Goal: Task Accomplishment & Management: Use online tool/utility

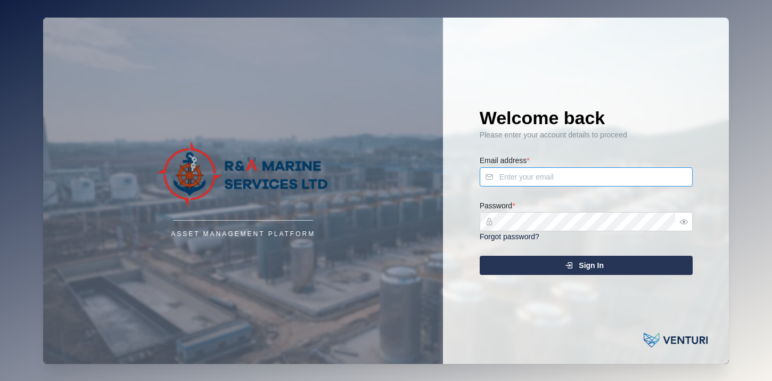
click at [511, 175] on input "Email address *" at bounding box center [586, 176] width 213 height 19
type input "[PERSON_NAME][EMAIL_ADDRESS][DOMAIN_NAME]"
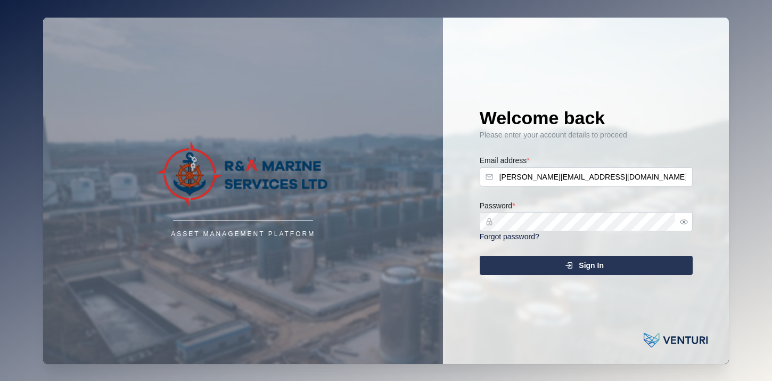
click at [553, 271] on div "Sign In" at bounding box center [585, 265] width 196 height 18
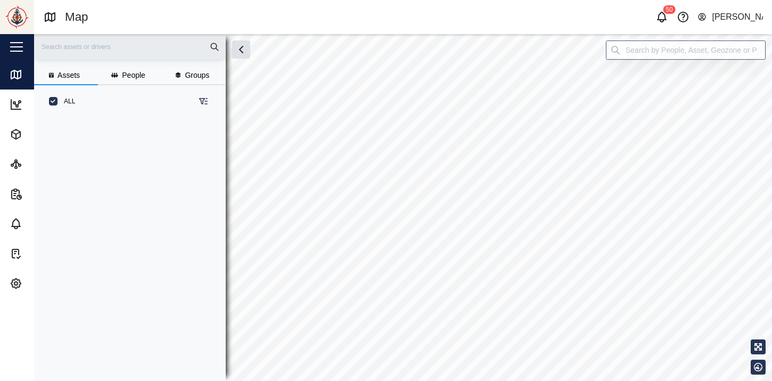
scroll to position [258, 175]
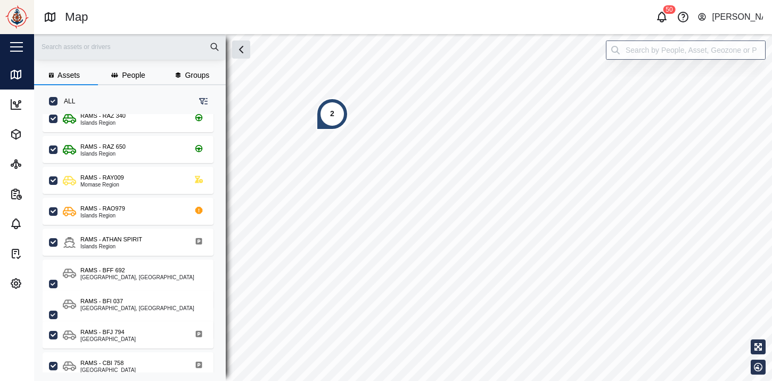
scroll to position [166, 0]
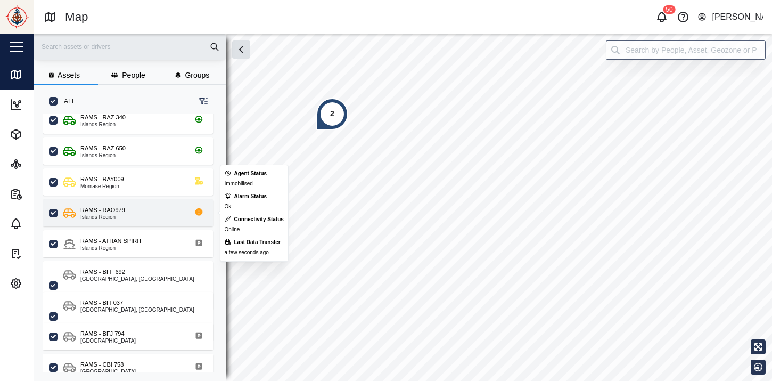
click at [119, 218] on div "Islands Region" at bounding box center [102, 217] width 45 height 5
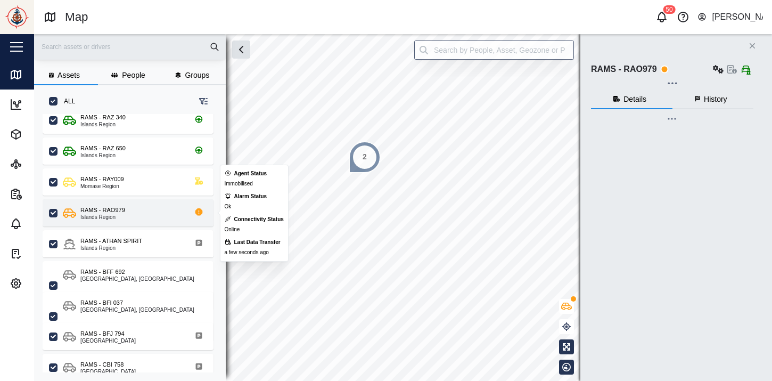
click at [143, 215] on div "RAMS - [GEOGRAPHIC_DATA]" at bounding box center [135, 213] width 144 height 14
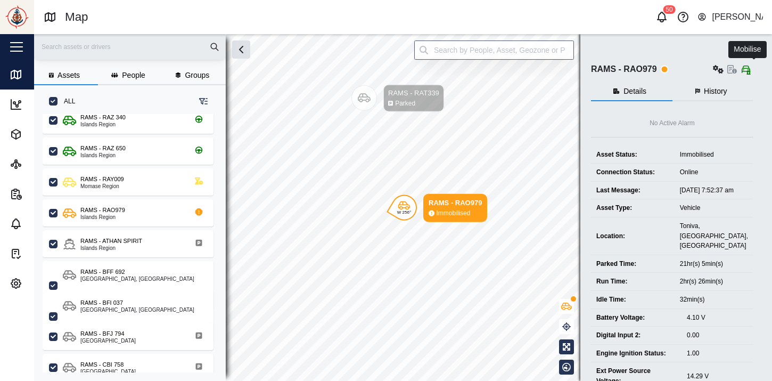
click at [751, 71] on icon "button" at bounding box center [749, 71] width 4 height 5
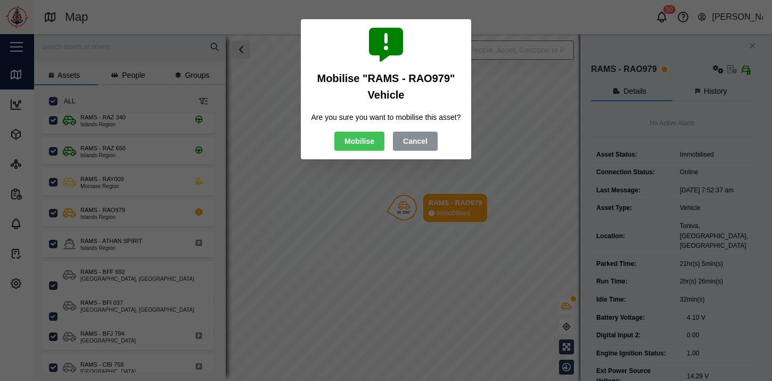
click at [353, 150] on span "Mobilise" at bounding box center [360, 141] width 30 height 18
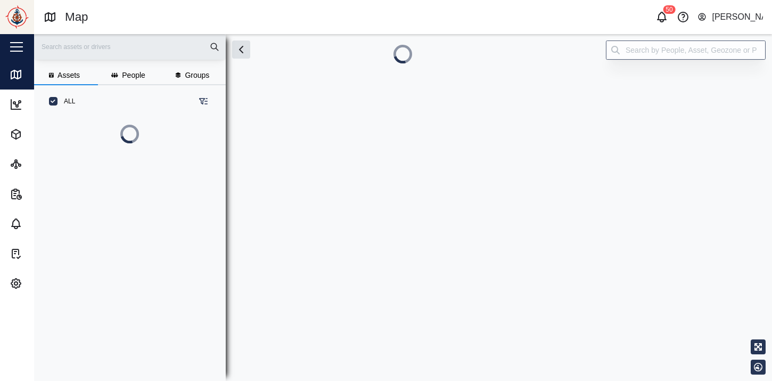
scroll to position [258, 175]
